Goal: Transaction & Acquisition: Obtain resource

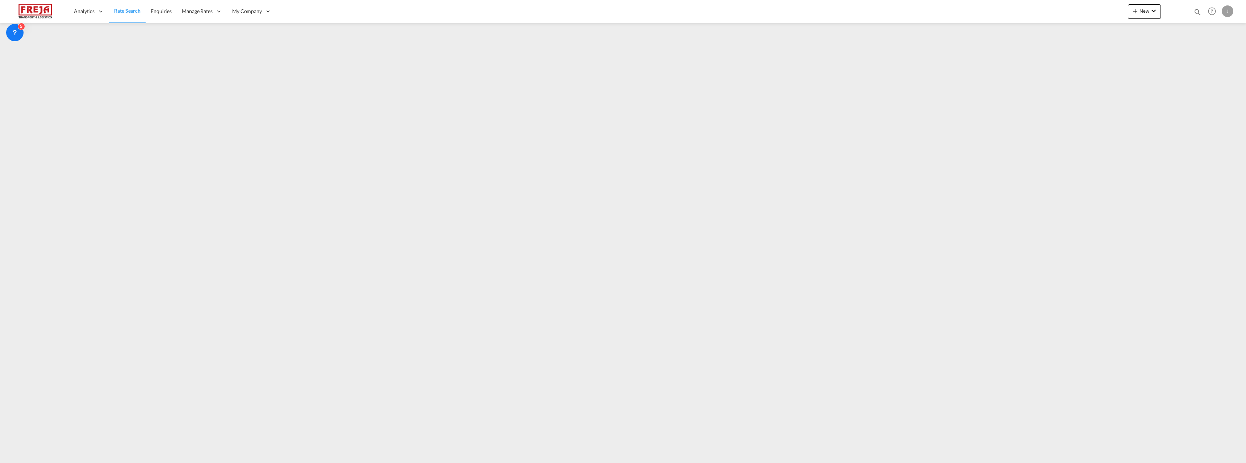
click at [129, 14] on span "Rate Search" at bounding box center [127, 11] width 26 height 6
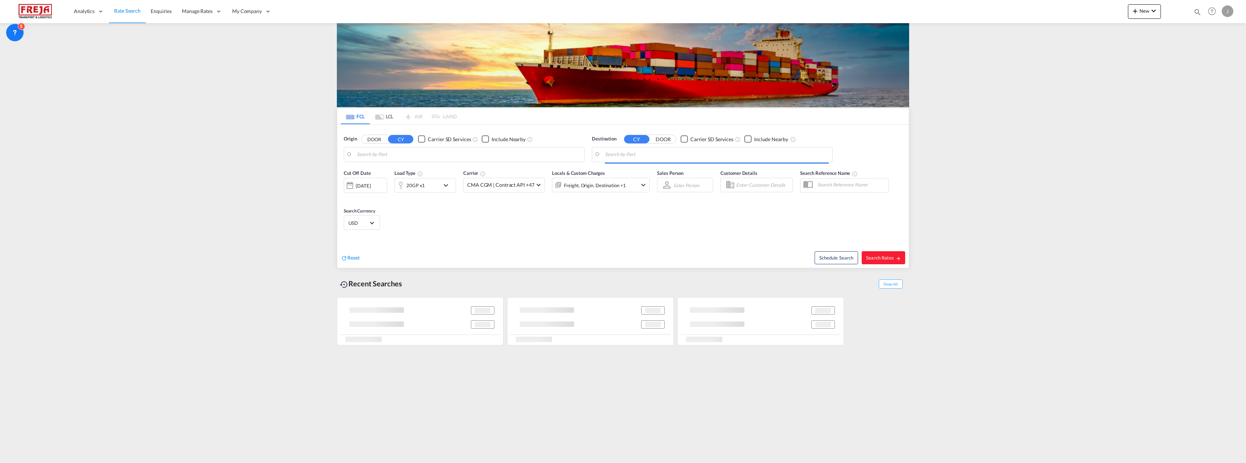
type input "Raumo (Rauma), [GEOGRAPHIC_DATA]"
type input "Changsha, [PERSON_NAME] (HN), CNCSH"
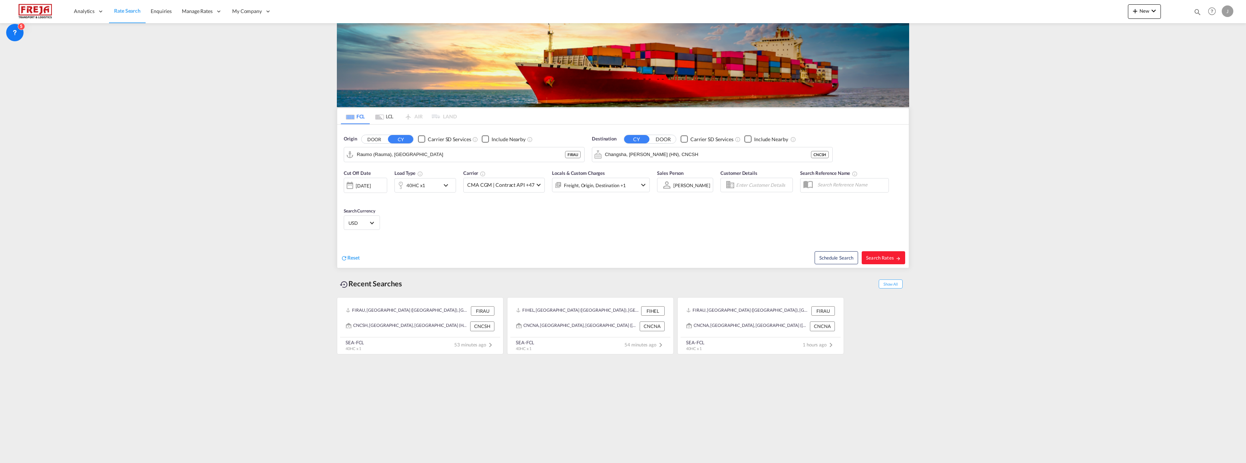
click at [388, 115] on md-tab-item "LCL" at bounding box center [384, 116] width 29 height 16
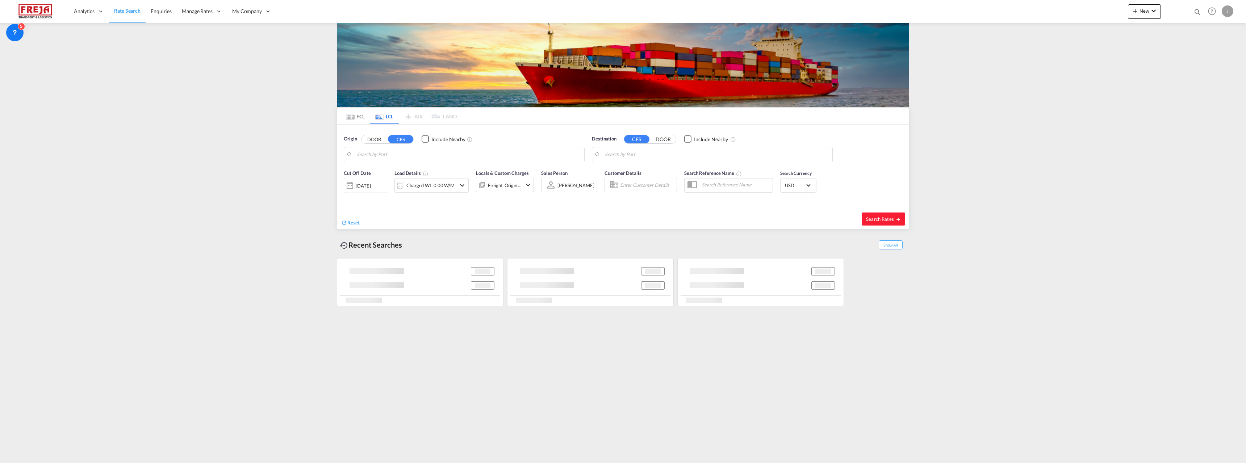
type input "[GEOGRAPHIC_DATA], [GEOGRAPHIC_DATA], [GEOGRAPHIC_DATA]"
type input "[GEOGRAPHIC_DATA] ([GEOGRAPHIC_DATA]), [GEOGRAPHIC_DATA]"
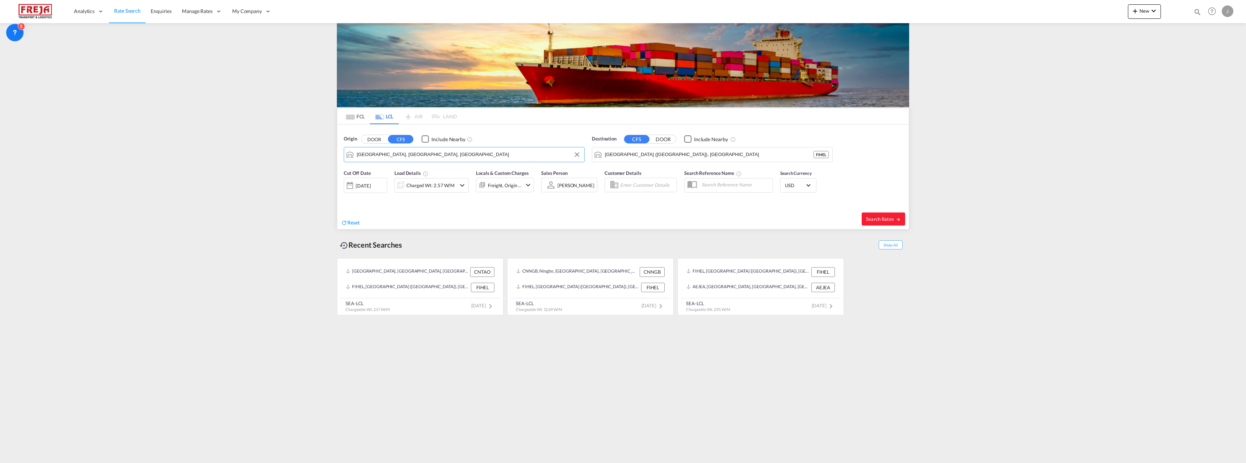
click at [410, 156] on input "[GEOGRAPHIC_DATA], [GEOGRAPHIC_DATA], [GEOGRAPHIC_DATA]" at bounding box center [469, 154] width 224 height 11
click at [642, 162] on md-autocomplete-wrap "[GEOGRAPHIC_DATA] ([GEOGRAPHIC_DATA]), [GEOGRAPHIC_DATA]" at bounding box center [717, 156] width 224 height 14
click at [643, 155] on input "[GEOGRAPHIC_DATA] ([GEOGRAPHIC_DATA]), [GEOGRAPHIC_DATA]" at bounding box center [717, 154] width 224 height 11
click at [433, 179] on div "[GEOGRAPHIC_DATA] ( [GEOGRAPHIC_DATA] ) [GEOGRAPHIC_DATA] FIHEL" at bounding box center [413, 177] width 138 height 26
type input "[GEOGRAPHIC_DATA] ([GEOGRAPHIC_DATA]), [GEOGRAPHIC_DATA]"
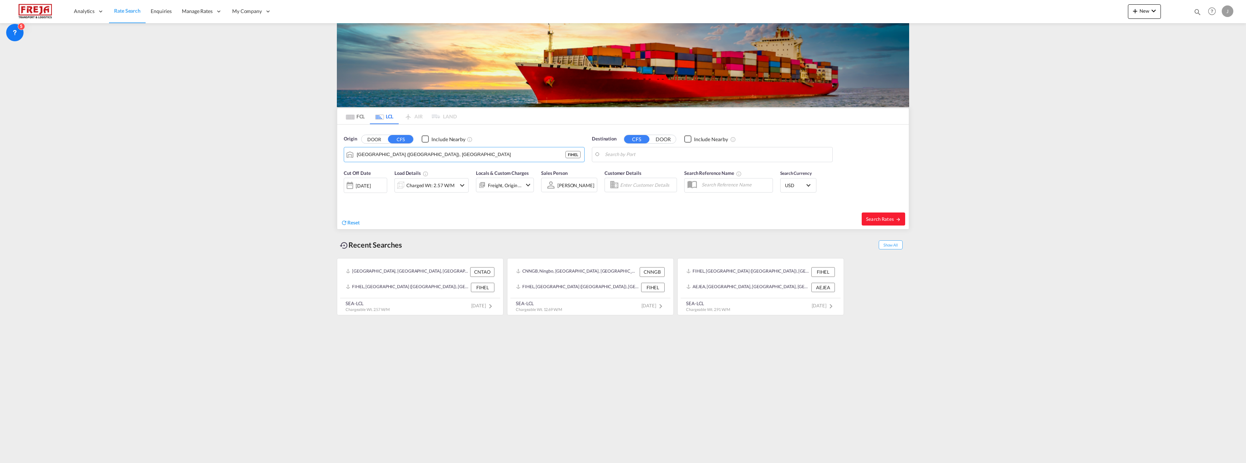
click at [614, 153] on body "Analytics Reports Dashboard Rate Search Enquiries Manage Rates Contract Rates" at bounding box center [623, 231] width 1246 height 463
click at [627, 172] on div "Shangha i, SH [GEOGRAPHIC_DATA] [GEOGRAPHIC_DATA]" at bounding box center [661, 175] width 138 height 22
type input "[GEOGRAPHIC_DATA], SH, CNSHA"
click at [433, 184] on div "Charged Wt: 2.57 W/M" at bounding box center [430, 185] width 48 height 10
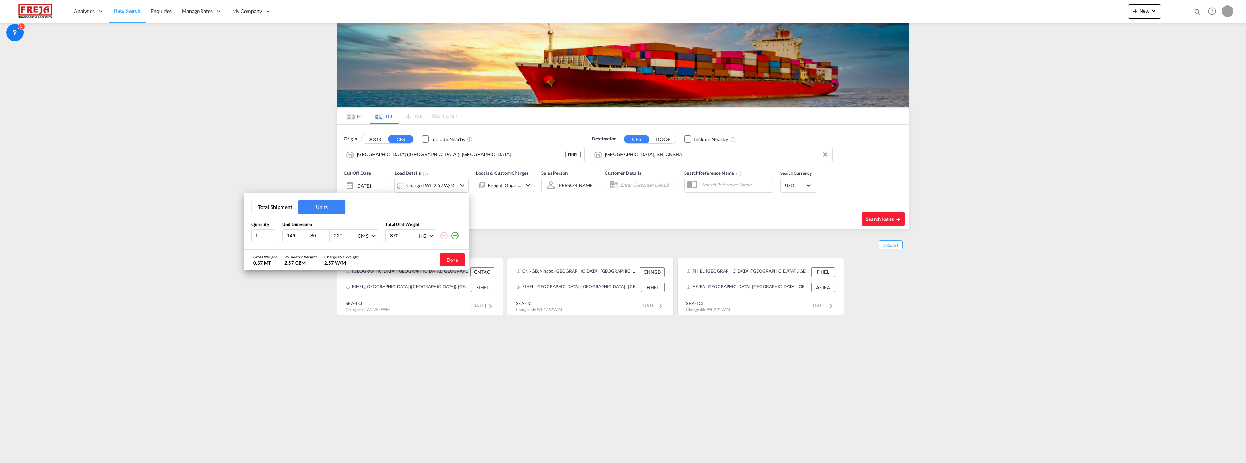
click at [285, 235] on div "146" at bounding box center [295, 236] width 24 height 12
click at [288, 237] on input "146" at bounding box center [296, 236] width 20 height 7
type input "120"
type input "80"
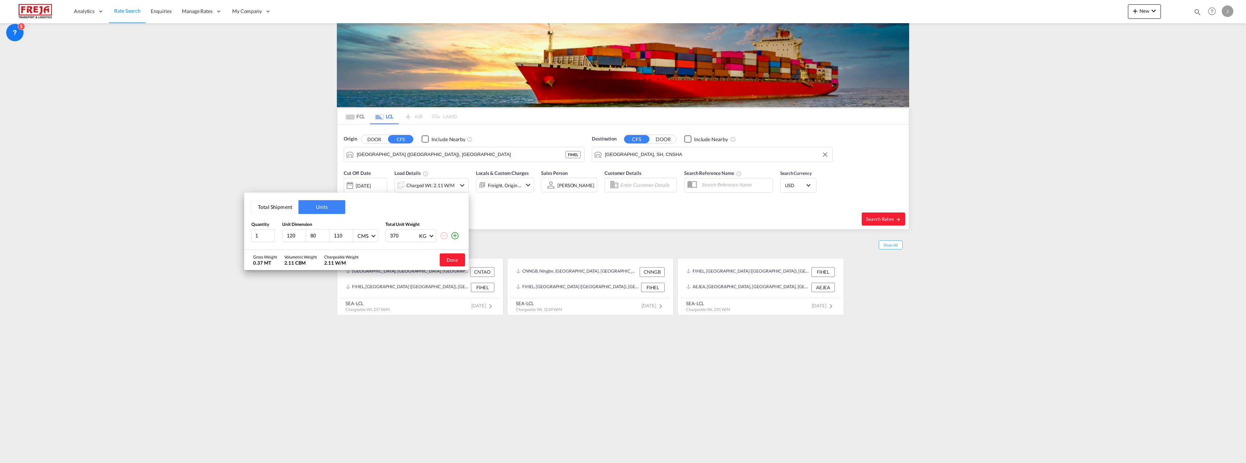
type input "110"
type input "541"
click at [443, 263] on button "Done" at bounding box center [452, 260] width 25 height 13
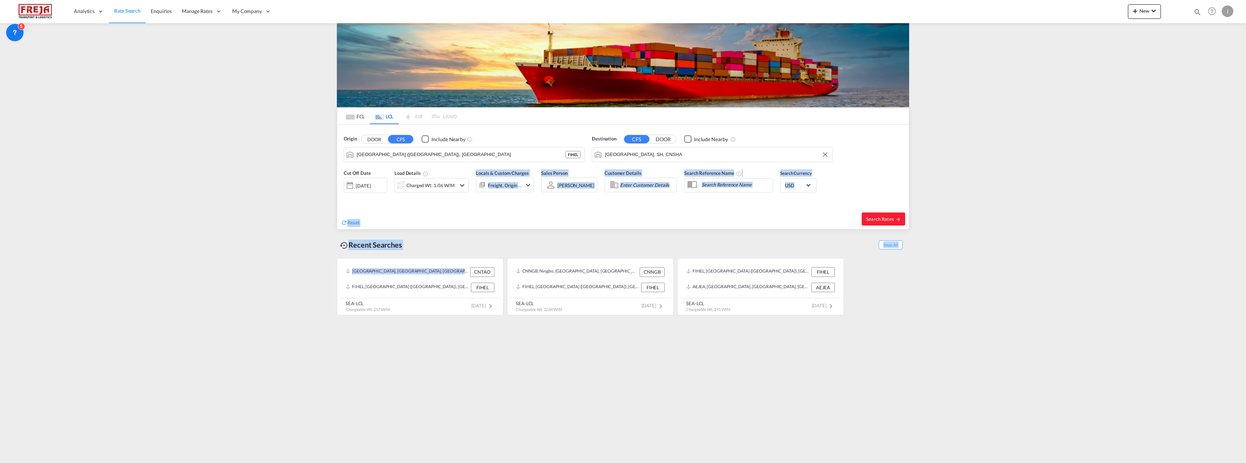
drag, startPoint x: 443, startPoint y: 263, endPoint x: 443, endPoint y: 190, distance: 72.8
click at [443, 195] on div "FCL LCL AIR LAND FCL LCL AIR LAND Origin DOOR CFS Include Nearby [GEOGRAPHIC_DA…" at bounding box center [623, 211] width 572 height 214
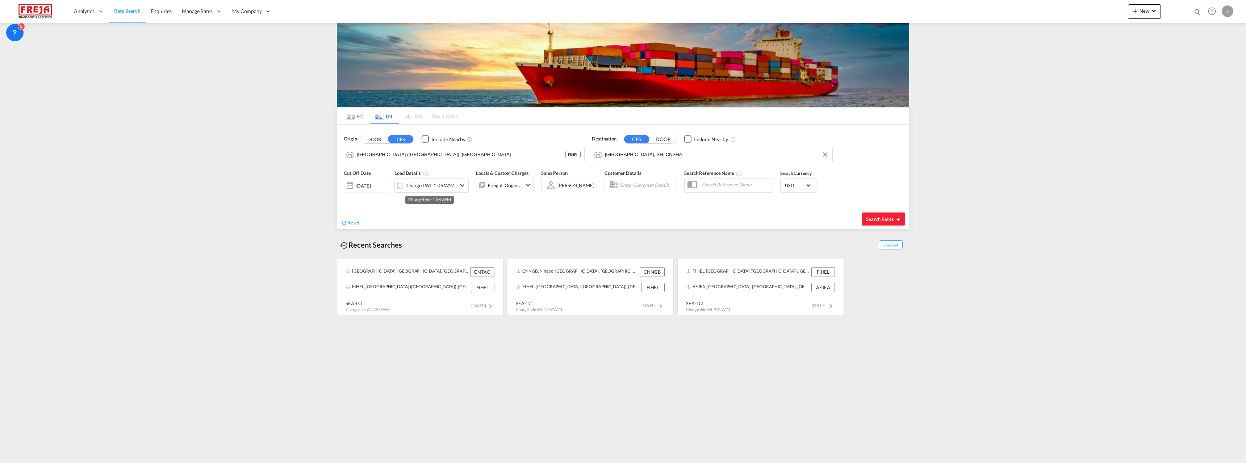
click at [443, 190] on div "Charged Wt: 1.06 W/M" at bounding box center [430, 185] width 48 height 10
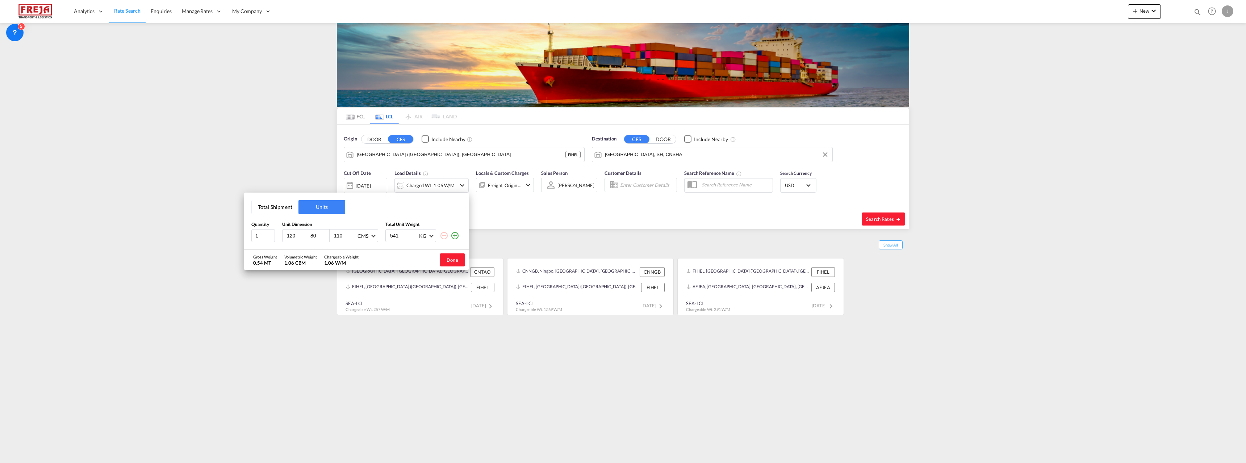
click at [455, 235] on md-icon "icon-plus-circle-outline" at bounding box center [455, 235] width 9 height 9
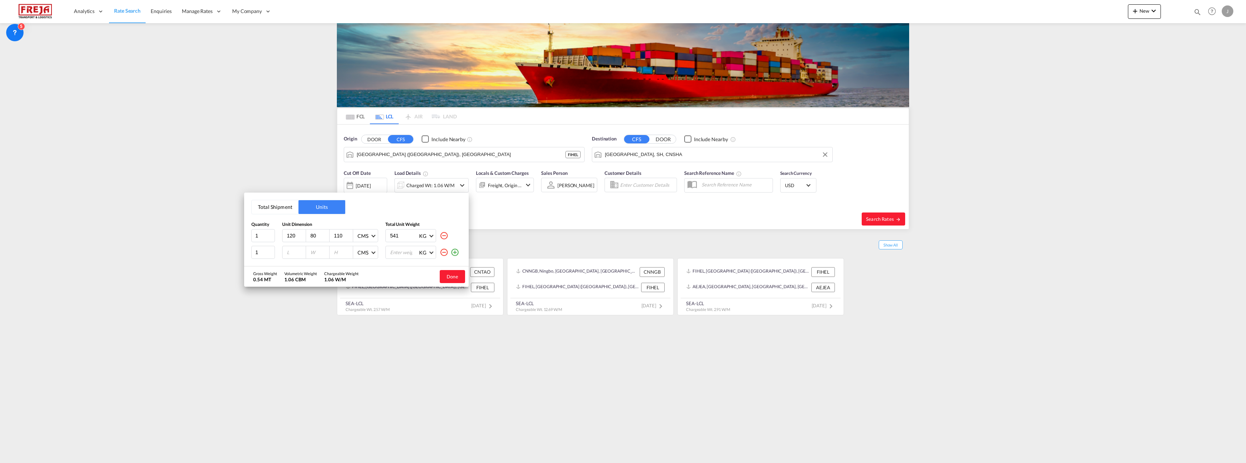
click at [294, 251] on input "number" at bounding box center [296, 252] width 20 height 7
type input "120"
type input "80"
type input "53"
type input "235"
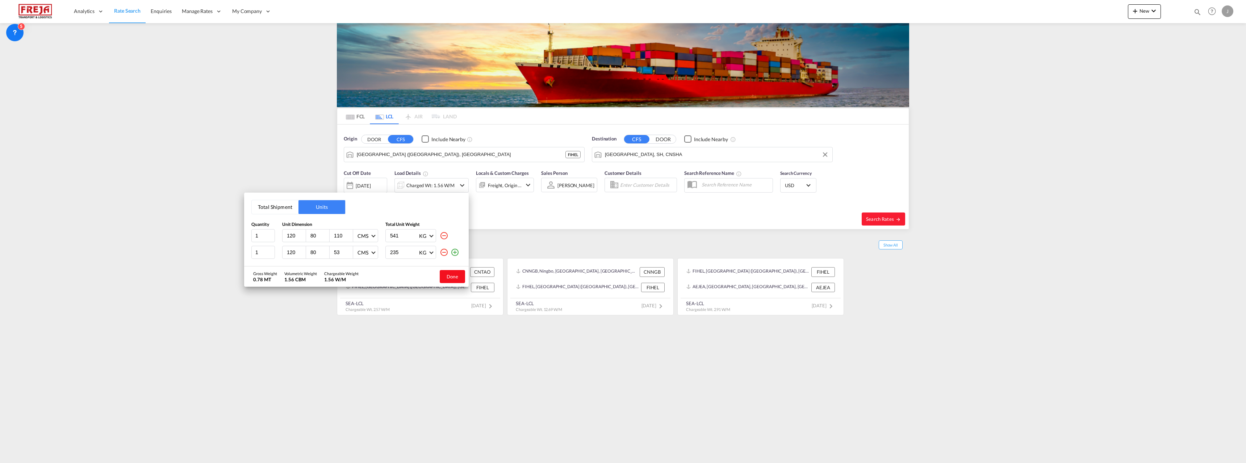
click at [458, 279] on button "Done" at bounding box center [452, 276] width 25 height 13
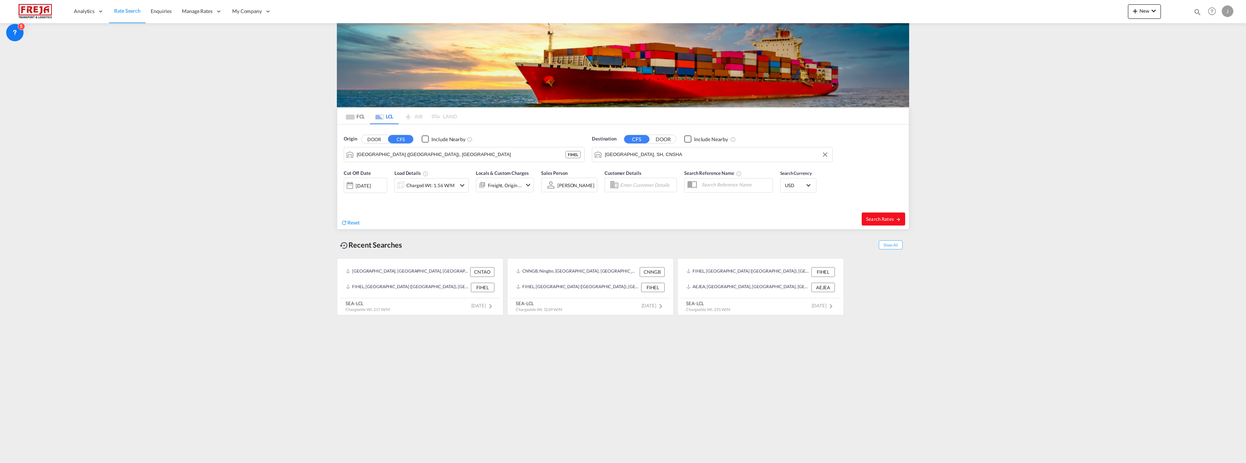
click at [889, 222] on button "Search Rates" at bounding box center [883, 219] width 43 height 13
type input "FIHEL to CNSHA / [DATE]"
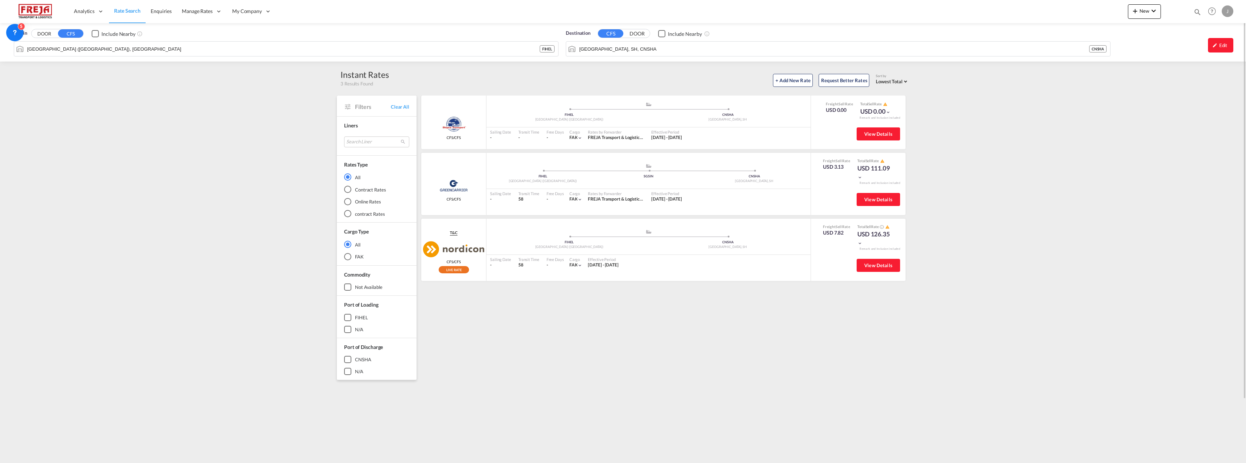
click at [154, 391] on div "Origin DOOR CFS Include Nearby [GEOGRAPHIC_DATA] ([GEOGRAPHIC_DATA]), FIHEL FIH…" at bounding box center [623, 280] width 1246 height 514
